Goal: Transaction & Acquisition: Book appointment/travel/reservation

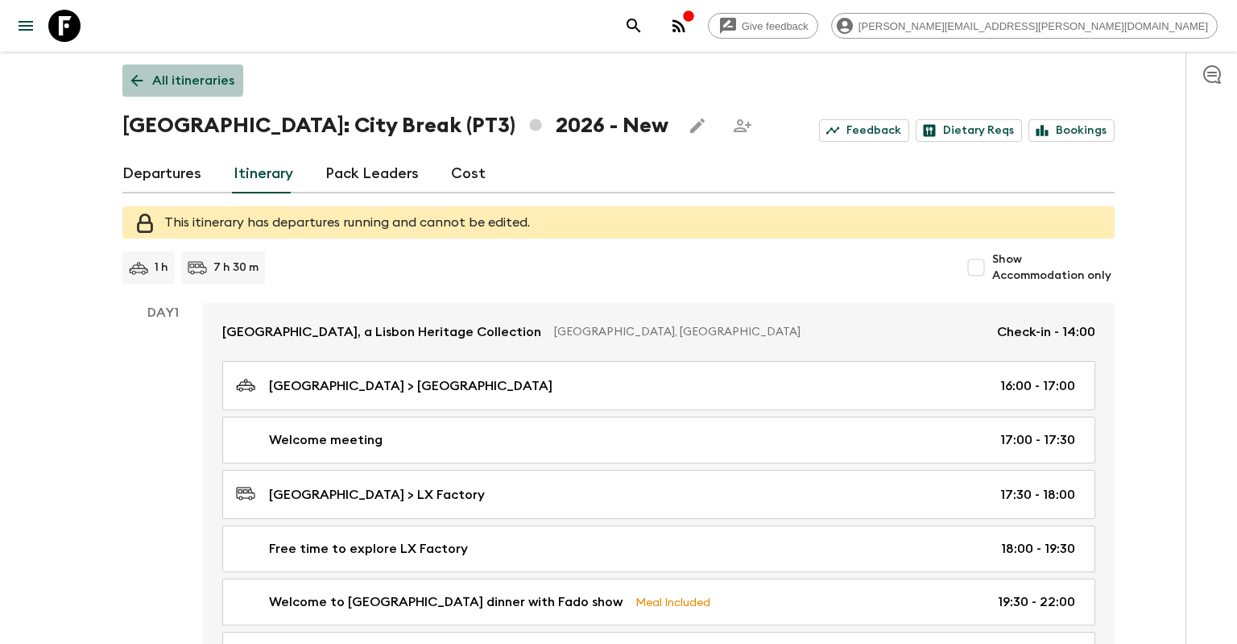
click at [151, 75] on link "All itineraries" at bounding box center [182, 80] width 121 height 32
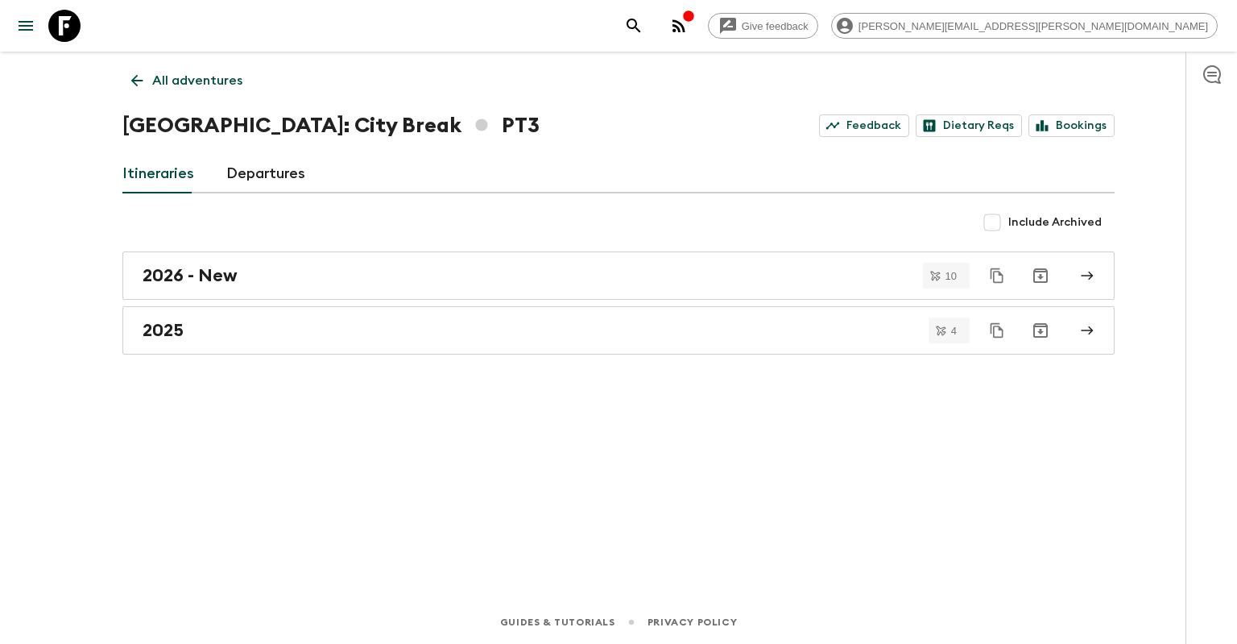
click at [232, 78] on p "All adventures" at bounding box center [197, 80] width 90 height 19
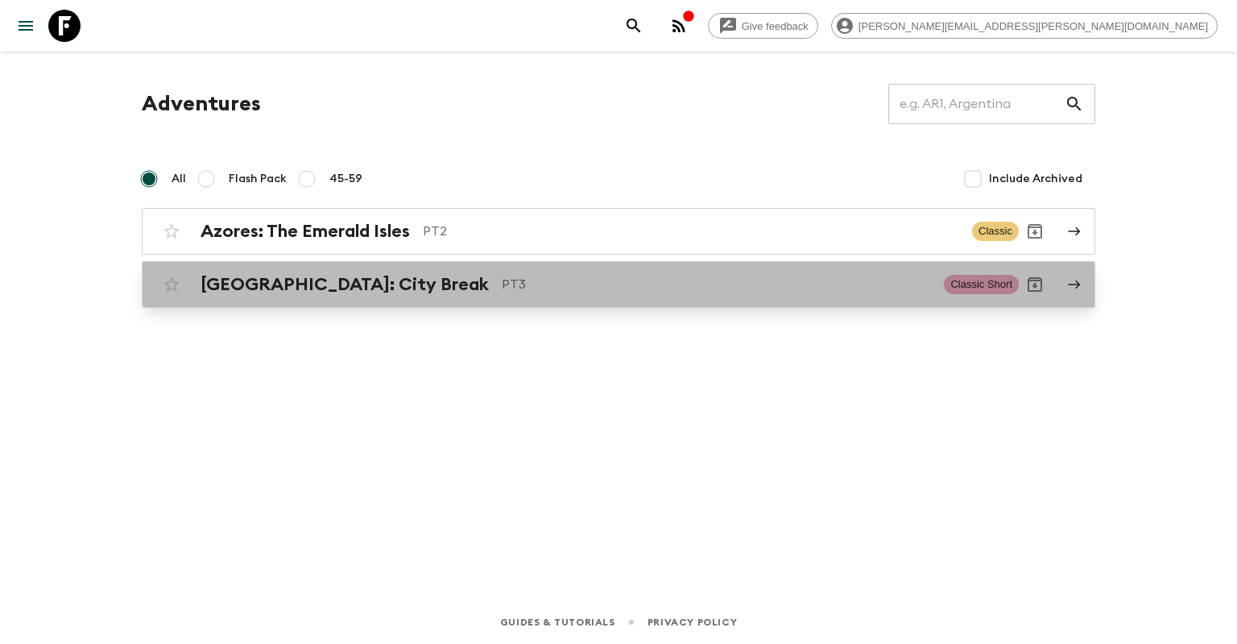
click at [286, 284] on h2 "[GEOGRAPHIC_DATA]: City Break" at bounding box center [345, 284] width 288 height 21
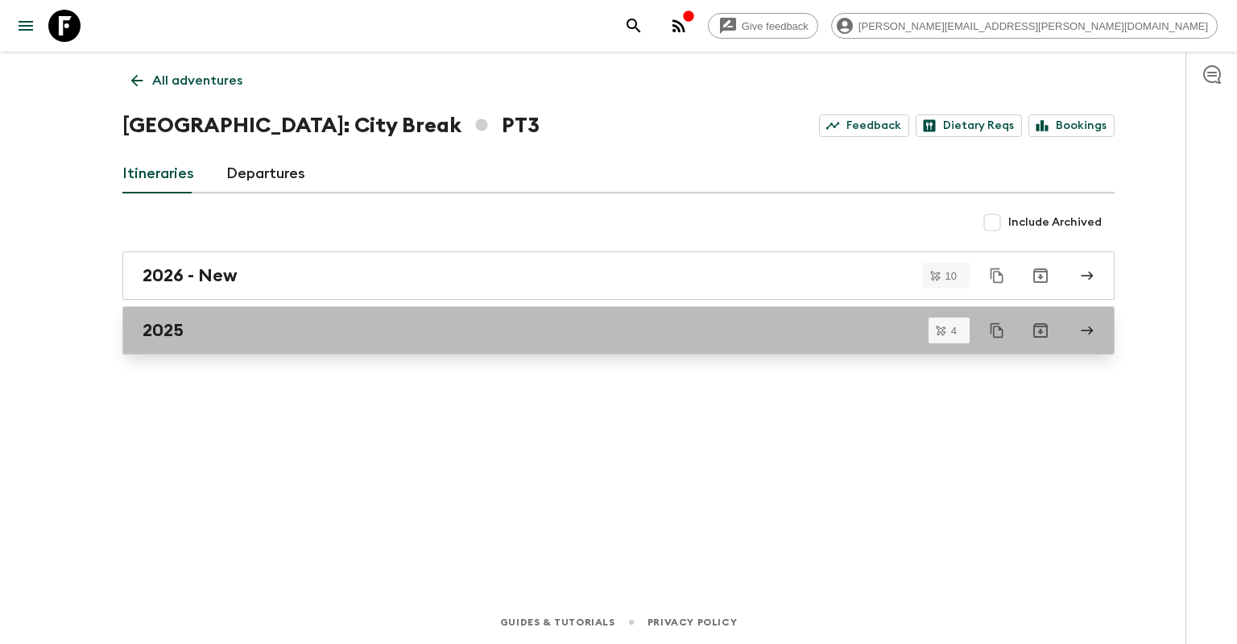
click at [284, 330] on div "2025" at bounding box center [604, 330] width 922 height 21
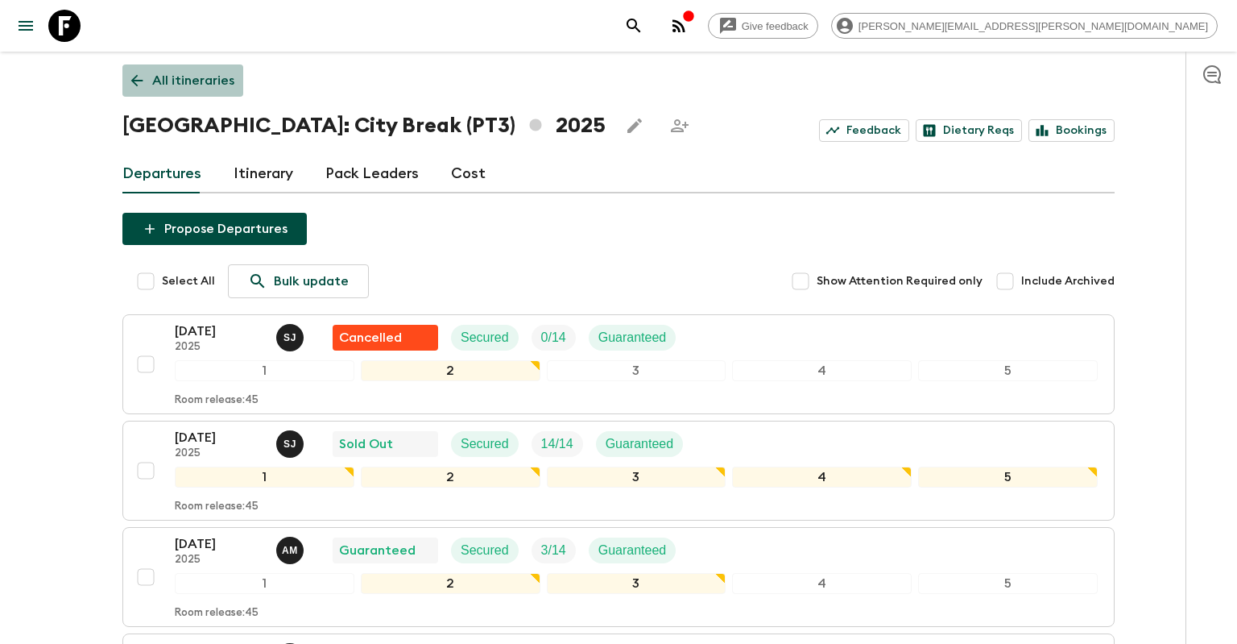
click at [136, 77] on icon at bounding box center [137, 81] width 12 height 12
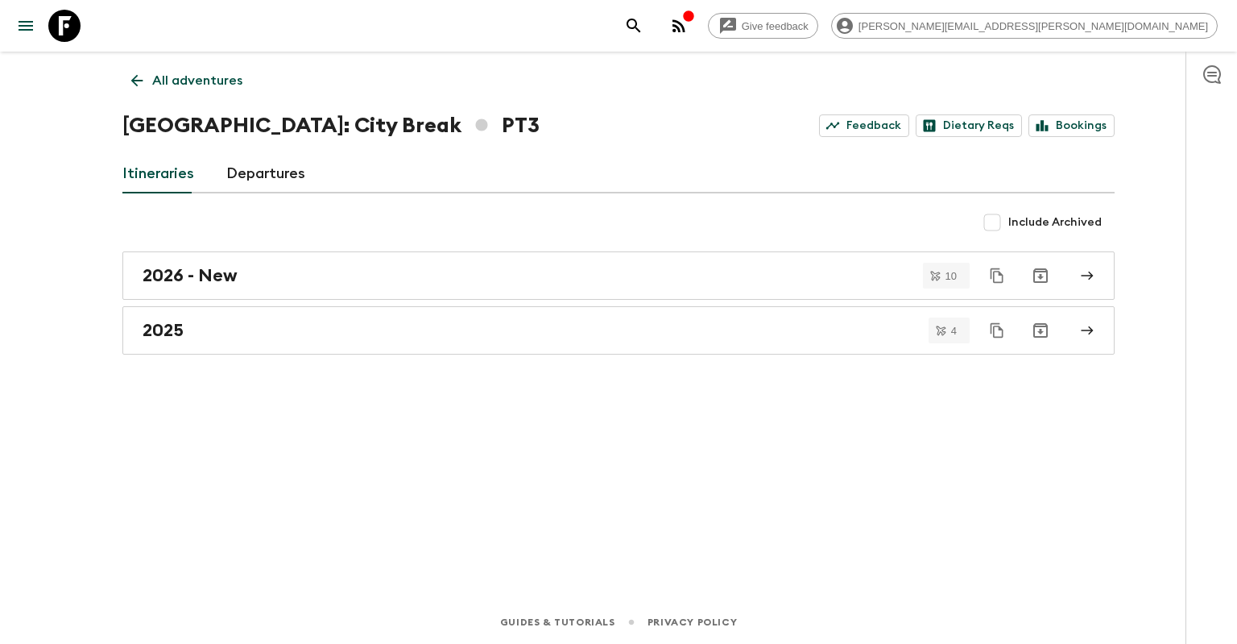
click at [240, 172] on link "Departures" at bounding box center [265, 174] width 79 height 39
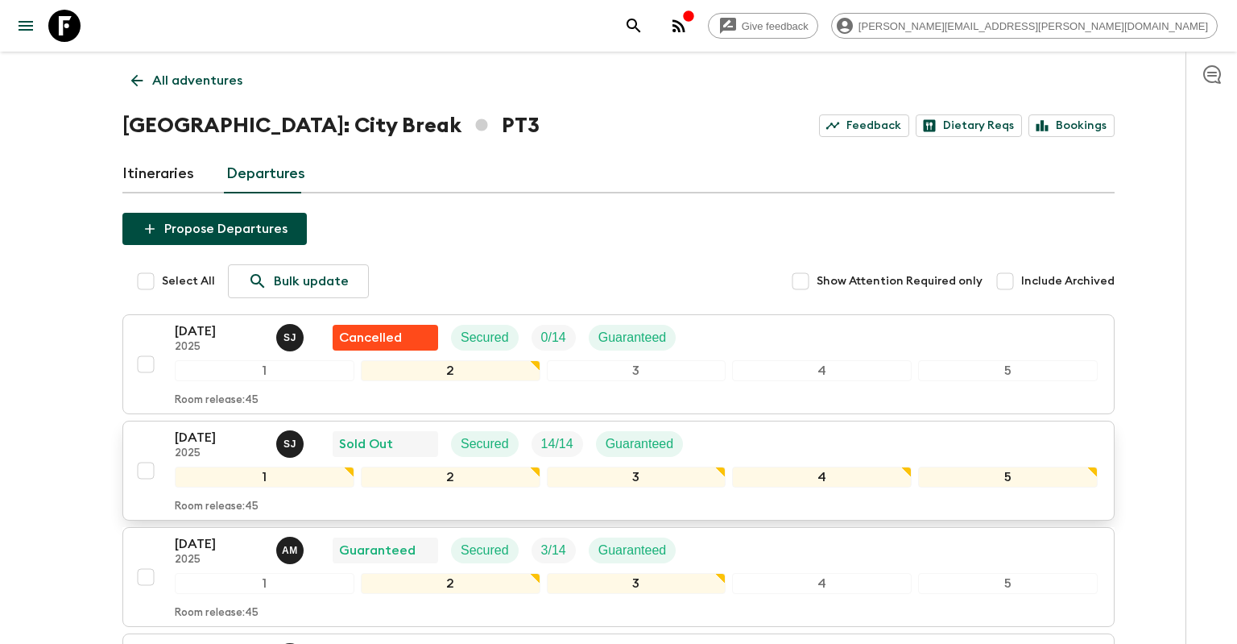
click at [198, 449] on p "2025" at bounding box center [219, 453] width 89 height 13
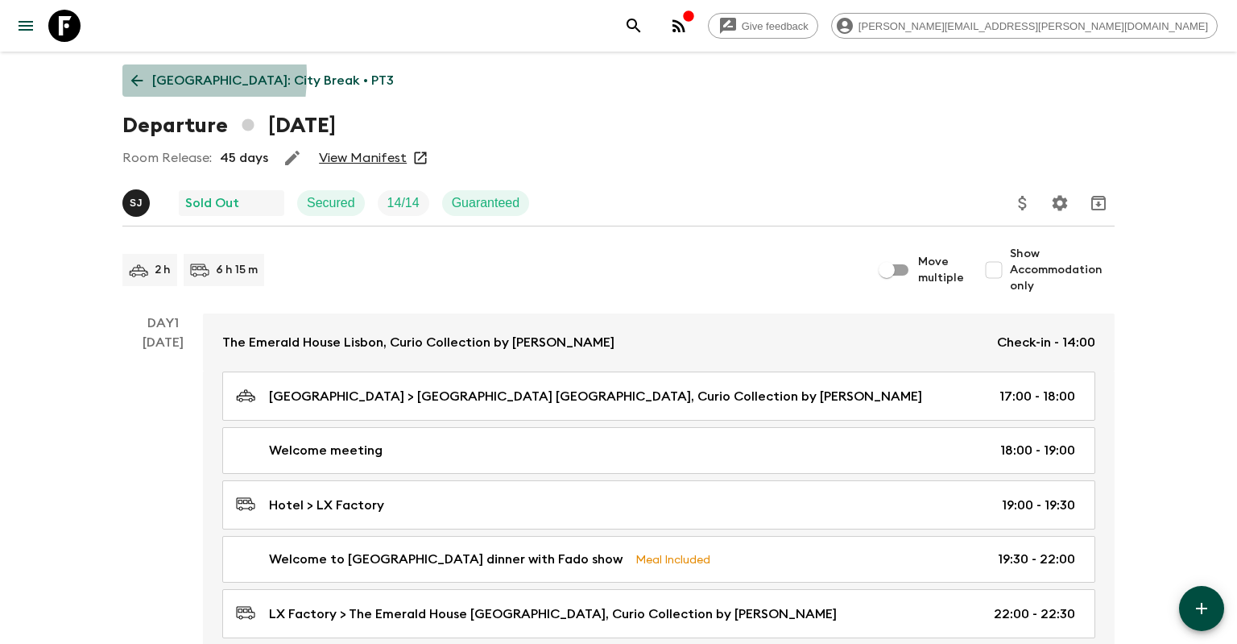
click at [132, 76] on icon at bounding box center [137, 81] width 18 height 18
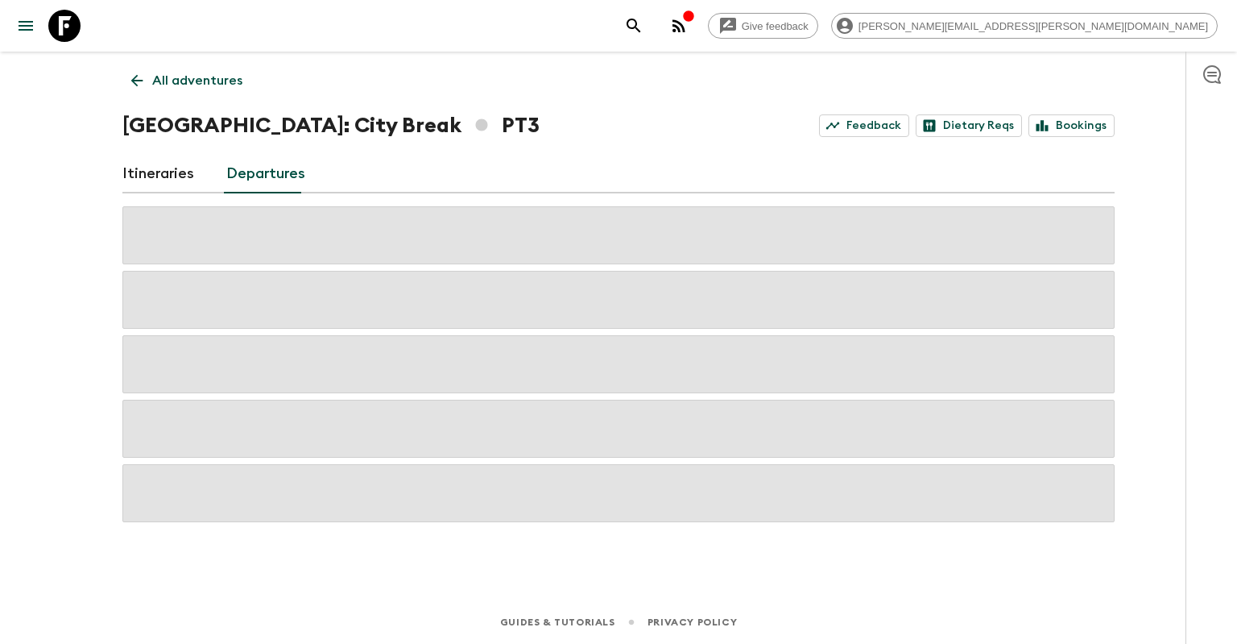
click at [174, 168] on link "Itineraries" at bounding box center [158, 174] width 72 height 39
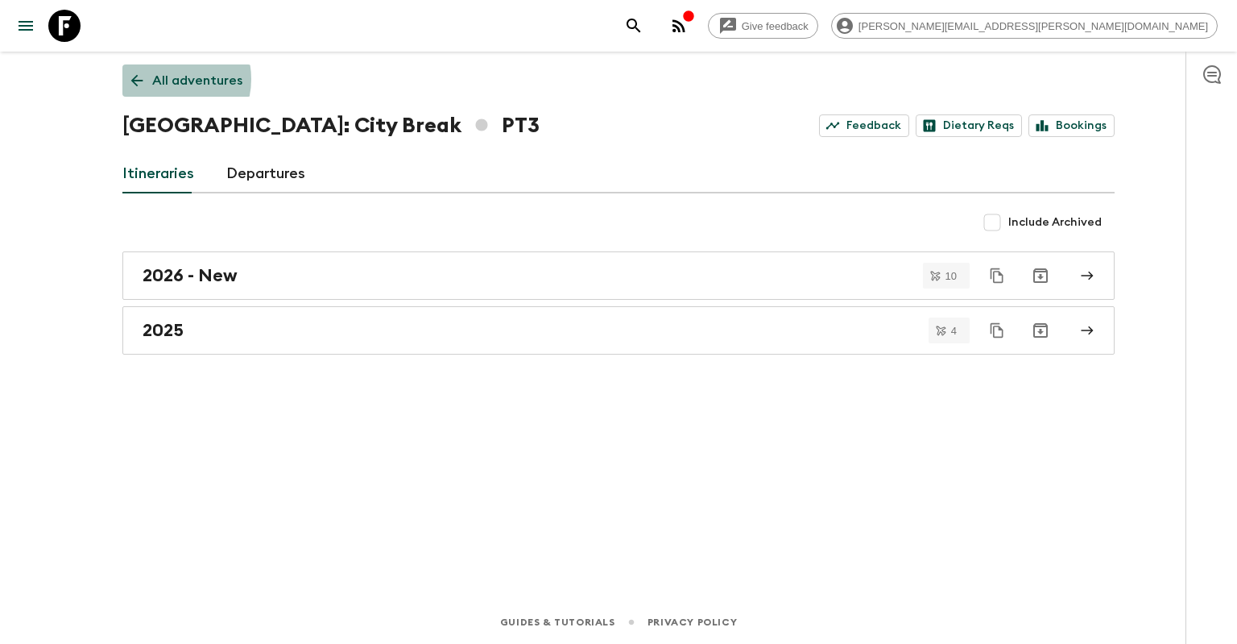
click at [164, 79] on p "All adventures" at bounding box center [197, 80] width 90 height 19
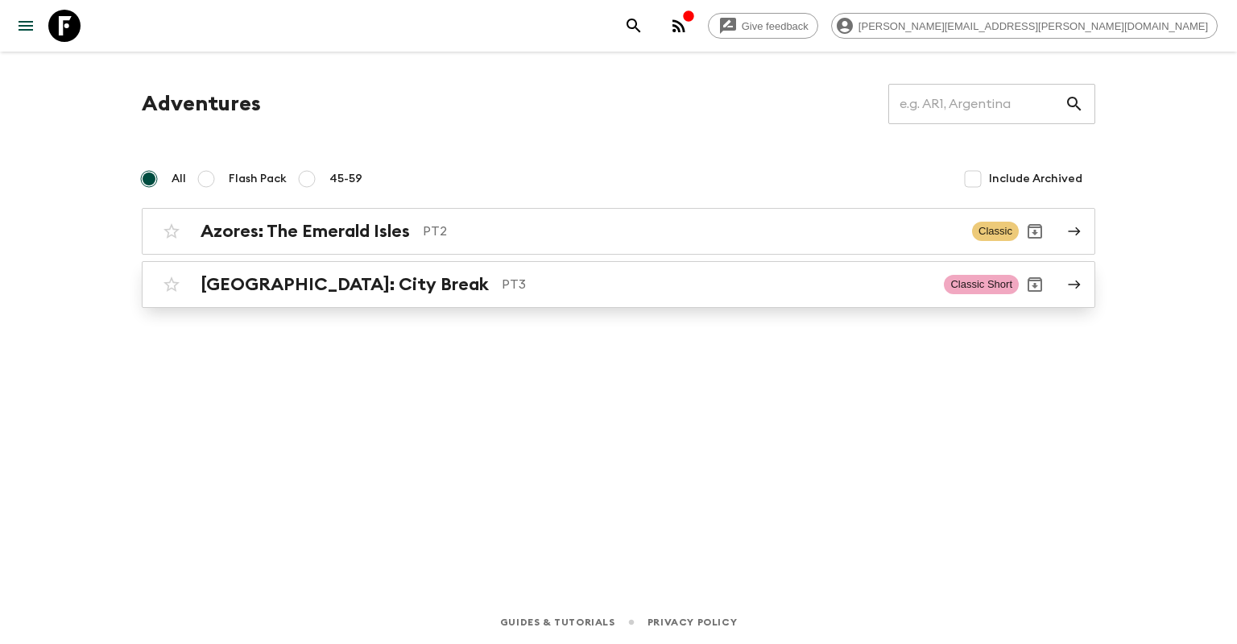
click at [248, 284] on h2 "[GEOGRAPHIC_DATA]: City Break" at bounding box center [345, 284] width 288 height 21
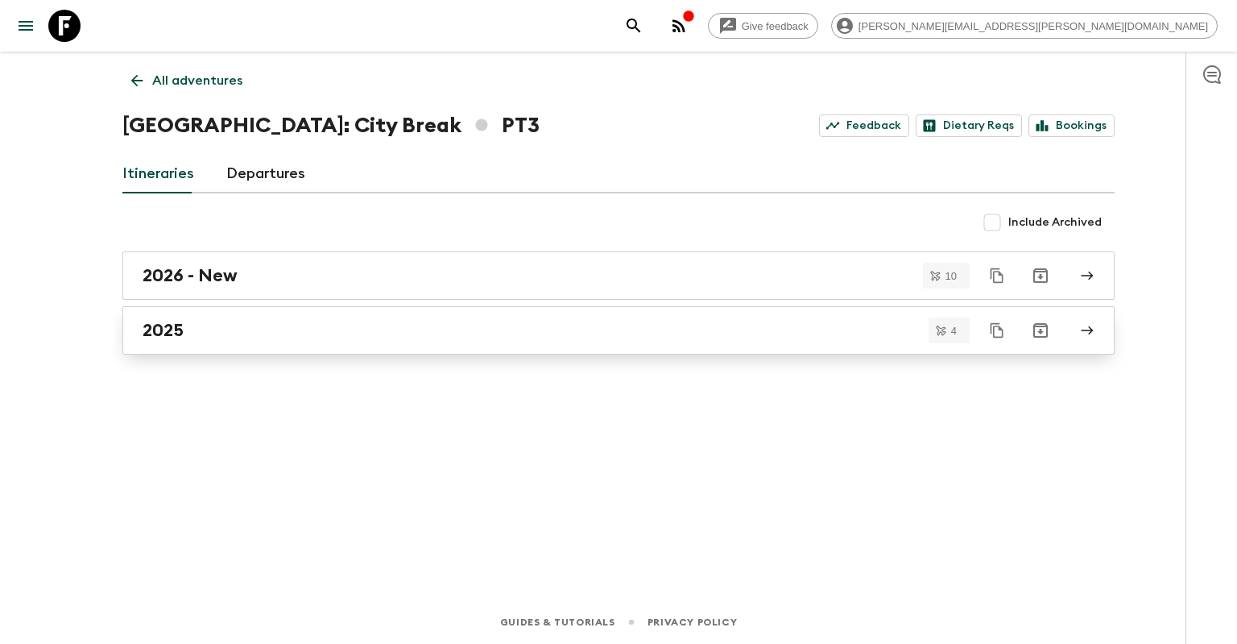
click at [393, 334] on div "2025" at bounding box center [604, 330] width 922 height 21
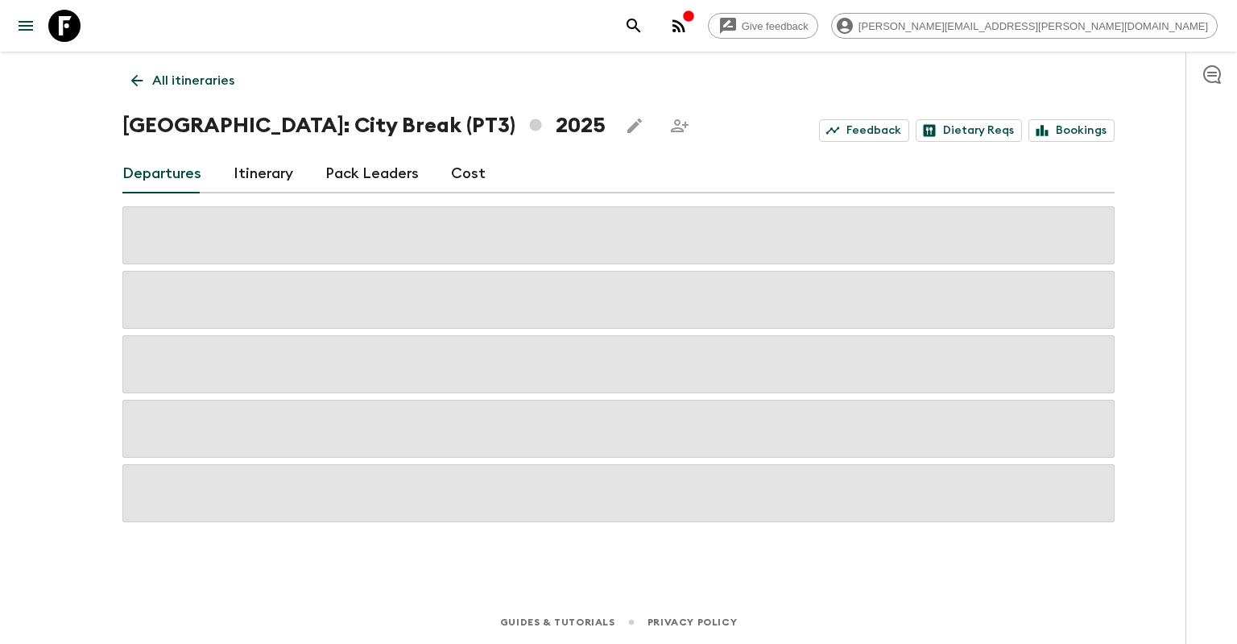
click at [479, 176] on link "Cost" at bounding box center [468, 174] width 35 height 39
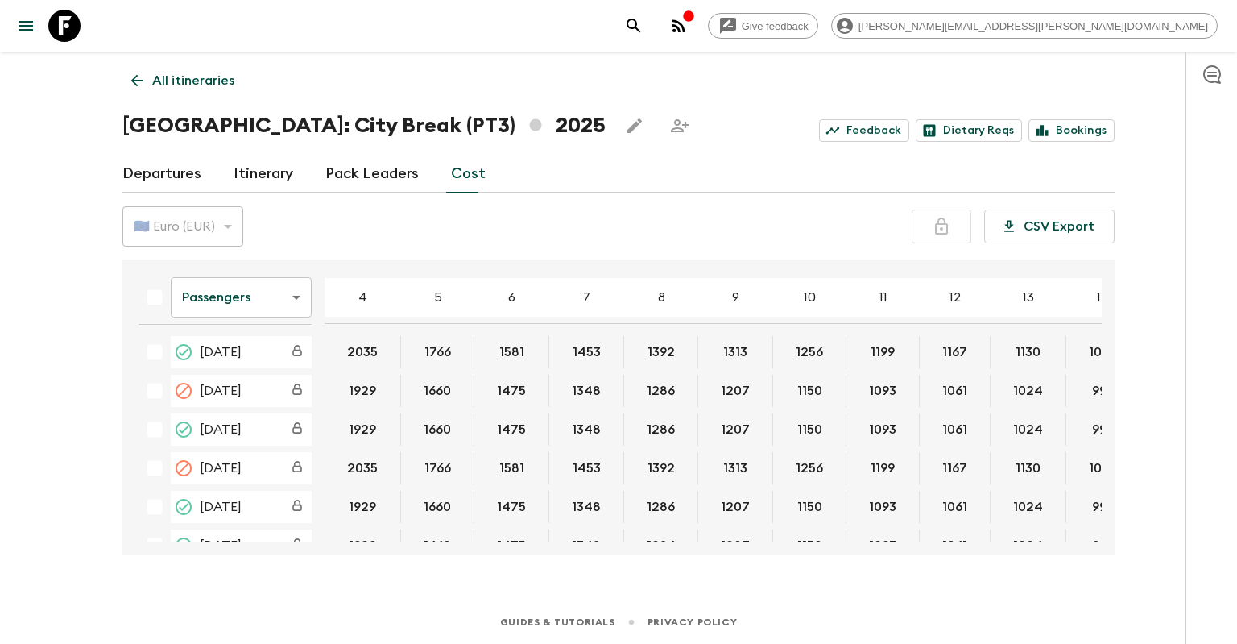
click at [263, 298] on body "Give feedback [PERSON_NAME][EMAIL_ADDRESS][PERSON_NAME][DOMAIN_NAME] All itiner…" at bounding box center [618, 322] width 1237 height 644
click at [262, 383] on li "Mandatory" at bounding box center [241, 388] width 141 height 26
